Goal: Navigation & Orientation: Find specific page/section

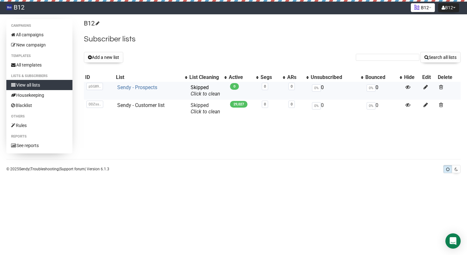
click at [126, 88] on link "Sendy - Prospects" at bounding box center [137, 87] width 40 height 6
click at [136, 87] on link "Sendy - Prospects" at bounding box center [137, 87] width 40 height 6
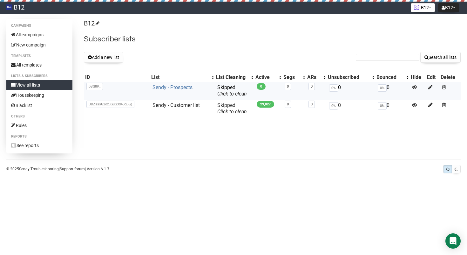
click at [162, 88] on link "Sendy - Prospects" at bounding box center [173, 87] width 40 height 6
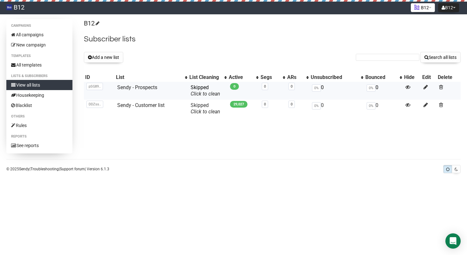
click at [234, 86] on span "0" at bounding box center [234, 86] width 9 height 7
click at [142, 106] on link "Sendy - Customer list" at bounding box center [140, 105] width 47 height 6
click at [133, 88] on link "Sendy - Prospects" at bounding box center [137, 87] width 40 height 6
